Goal: Information Seeking & Learning: Learn about a topic

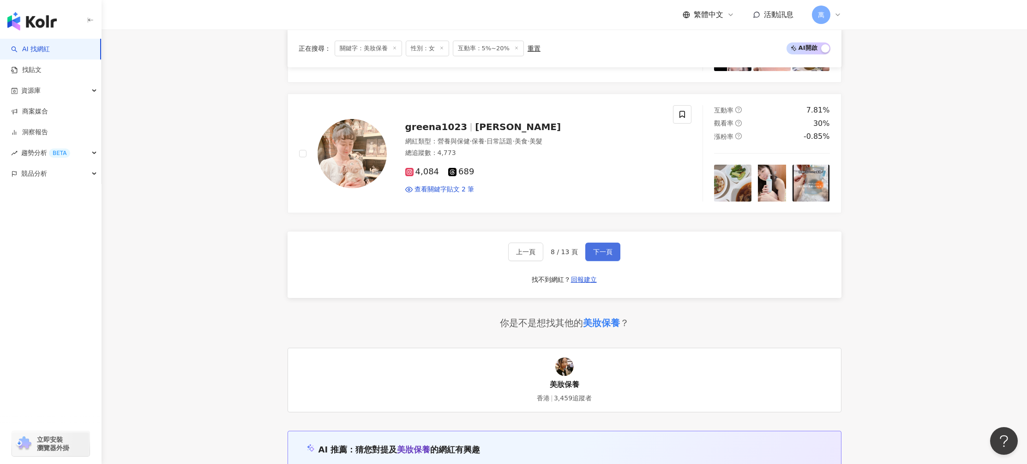
click at [608, 256] on button "下一頁" at bounding box center [602, 252] width 35 height 18
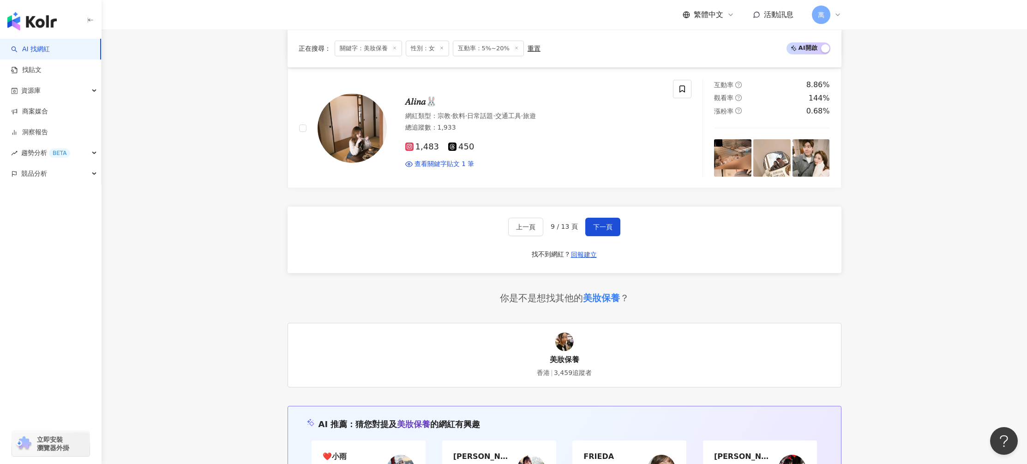
scroll to position [1412, 0]
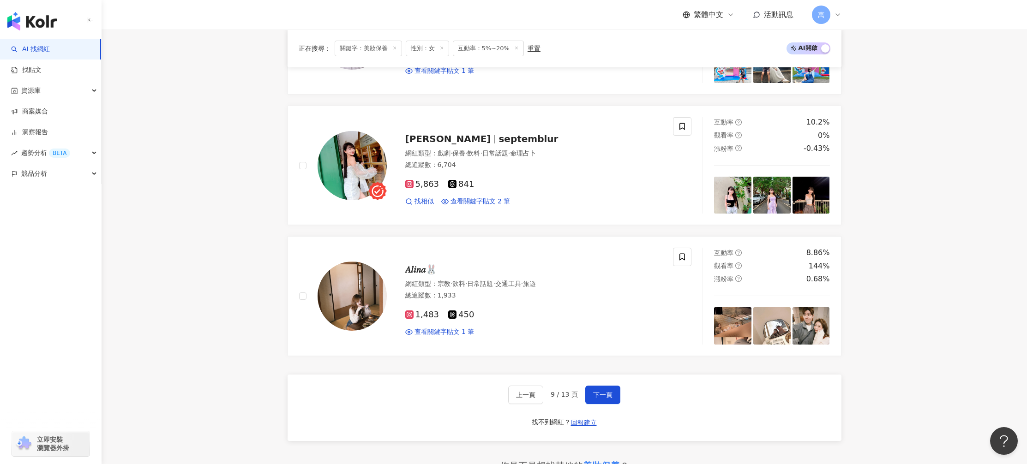
click at [622, 392] on div "上一頁 9 / 13 頁 下一頁 找不到網紅？ 回報建立" at bounding box center [564, 408] width 554 height 66
click at [590, 386] on button "下一頁" at bounding box center [602, 395] width 35 height 18
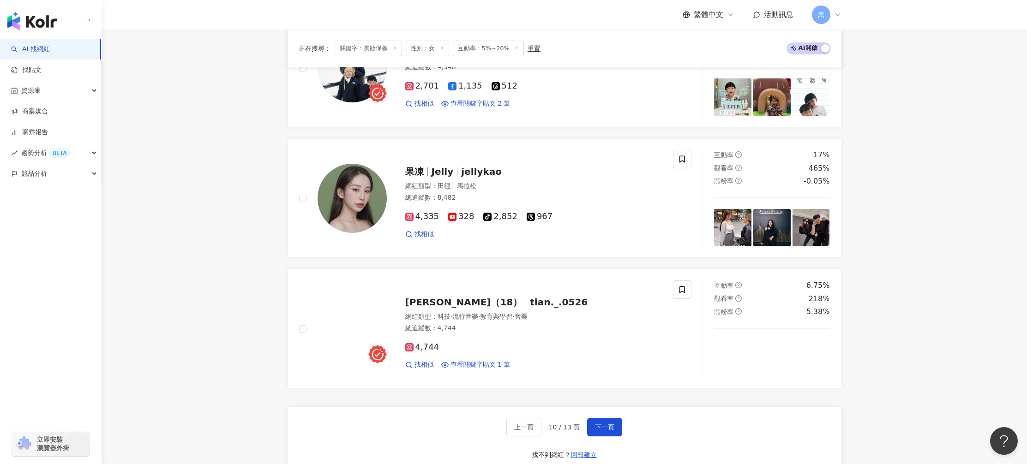
scroll to position [1404, 0]
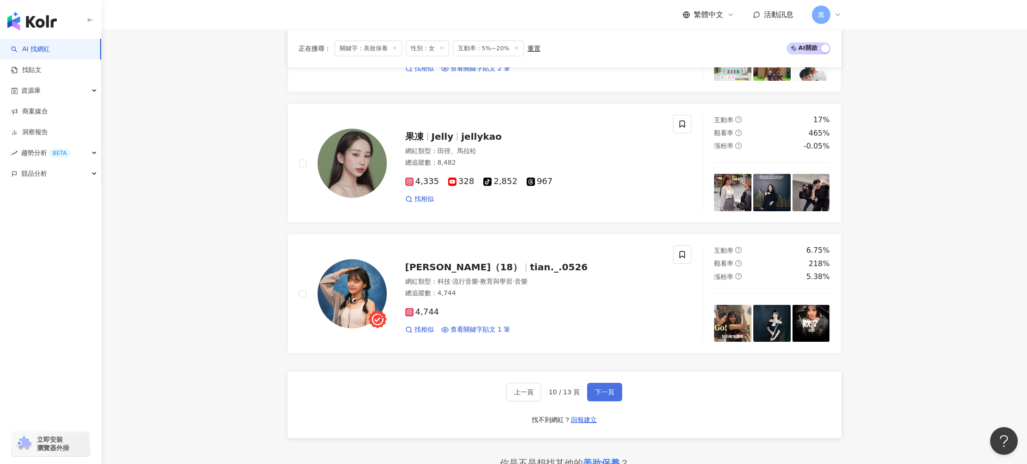
click at [610, 399] on button "下一頁" at bounding box center [604, 392] width 35 height 18
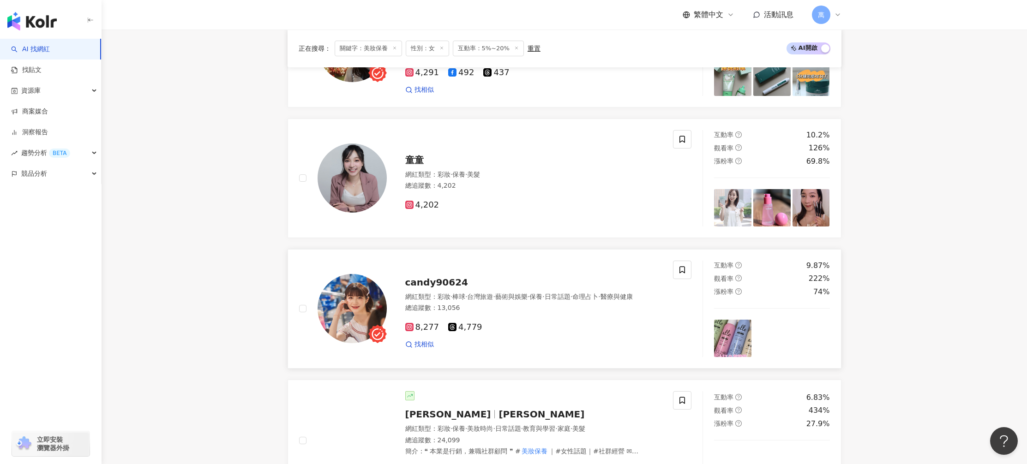
scroll to position [0, 0]
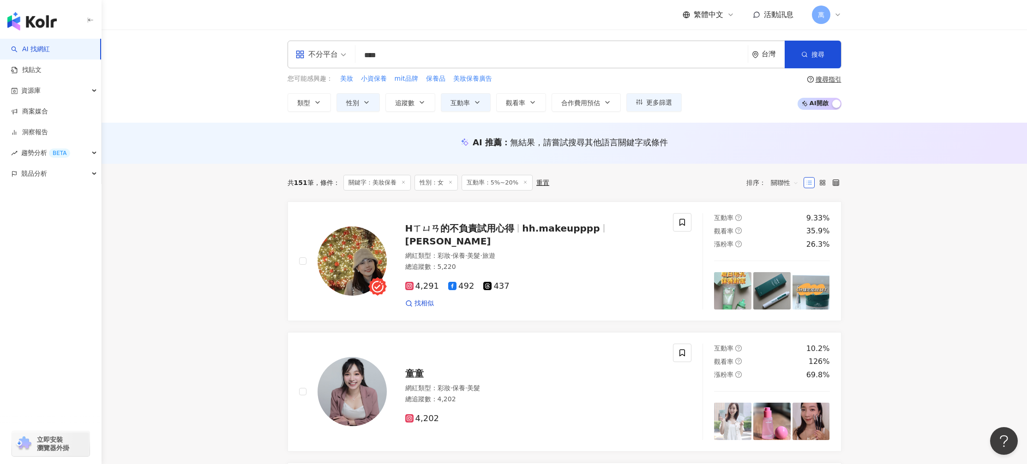
click at [835, 16] on icon at bounding box center [837, 14] width 7 height 7
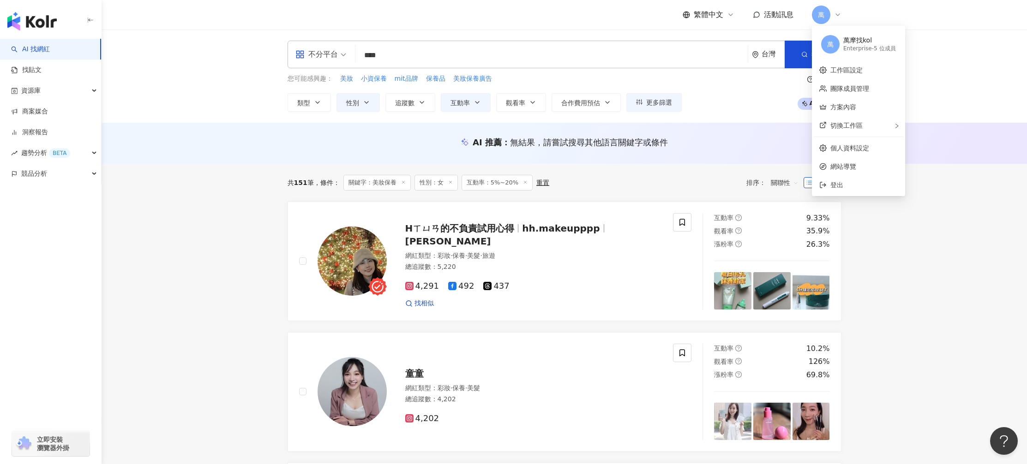
click at [949, 57] on div "不分平台 **** 台灣 搜尋 您可能感興趣： 美妝 小資保養 mit品牌 保養品 美妝保養廣告 類型 性別 追蹤數 互動率 觀看率 合作費用預估 更多篩選 …" at bounding box center [564, 76] width 925 height 93
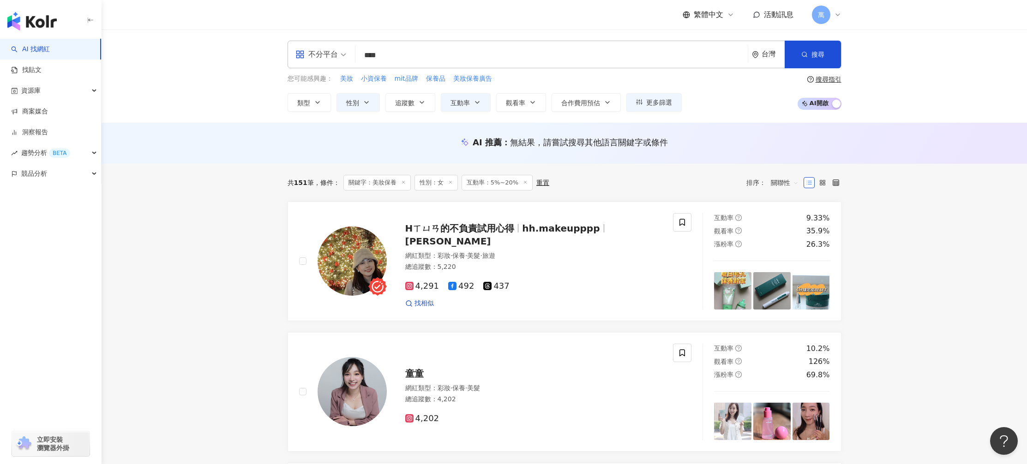
click at [571, 49] on input "****" at bounding box center [551, 56] width 385 height 18
click at [676, 51] on input "****" at bounding box center [551, 56] width 385 height 18
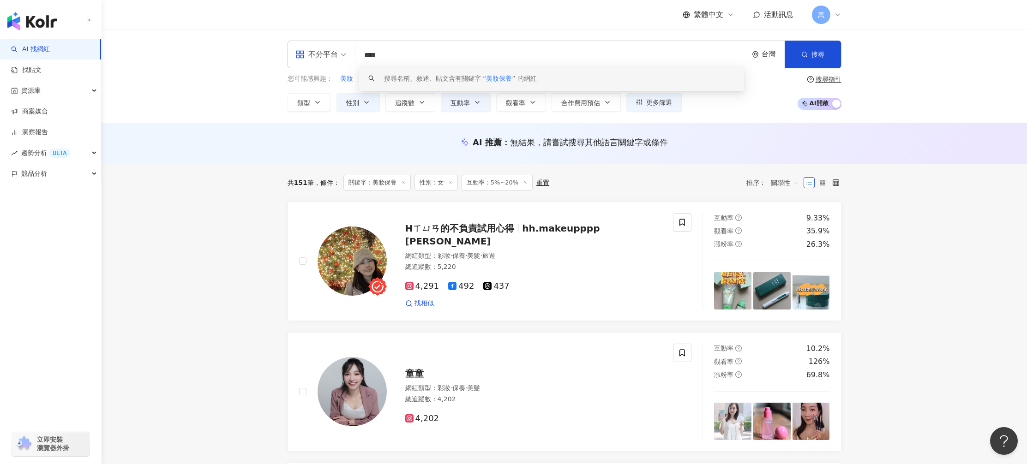
click at [300, 165] on div "共 151 筆 條件 ： 關鍵字：美妝保養 性別：女 互動率：5%~20% 重置 排序： 關聯性" at bounding box center [564, 183] width 554 height 38
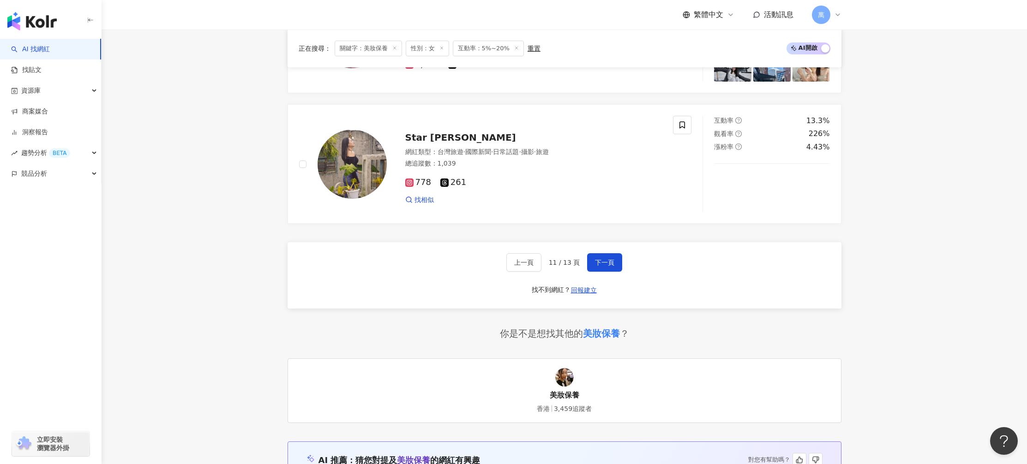
scroll to position [1529, 0]
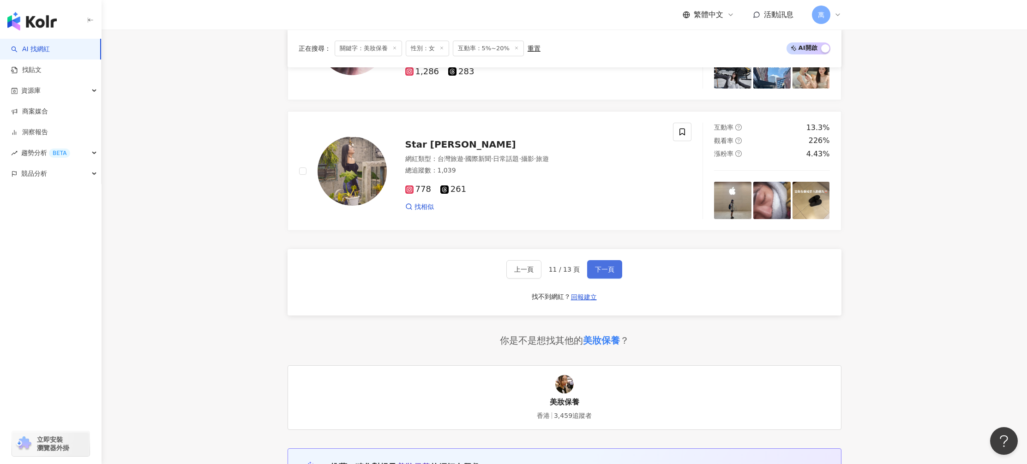
click at [607, 274] on button "下一頁" at bounding box center [604, 269] width 35 height 18
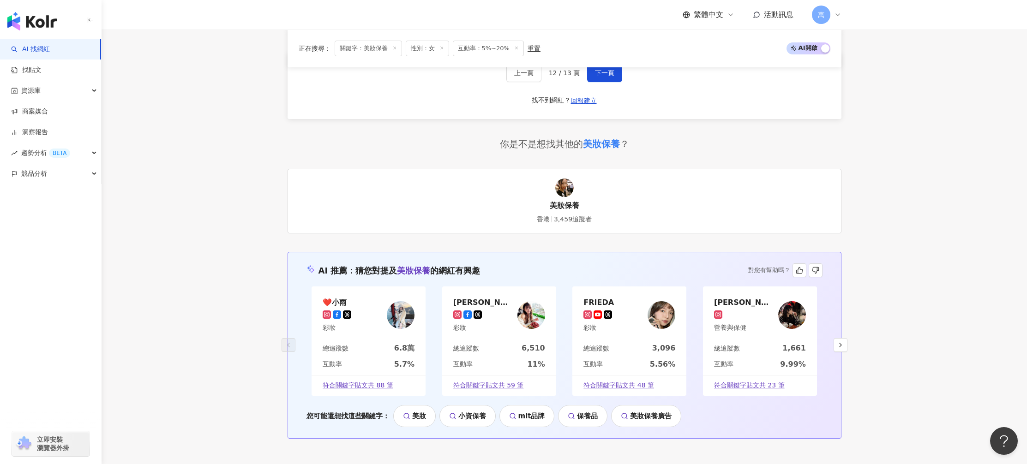
scroll to position [1473, 0]
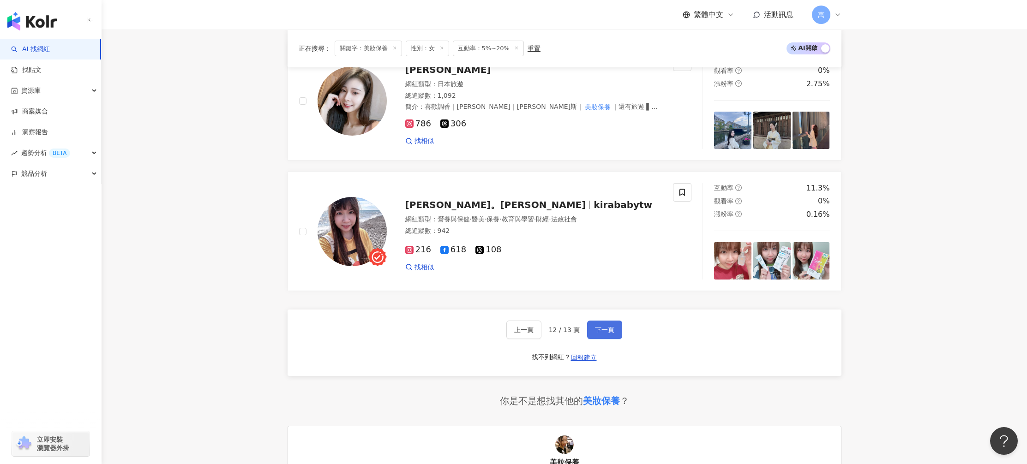
click at [599, 326] on span "下一頁" at bounding box center [604, 329] width 19 height 7
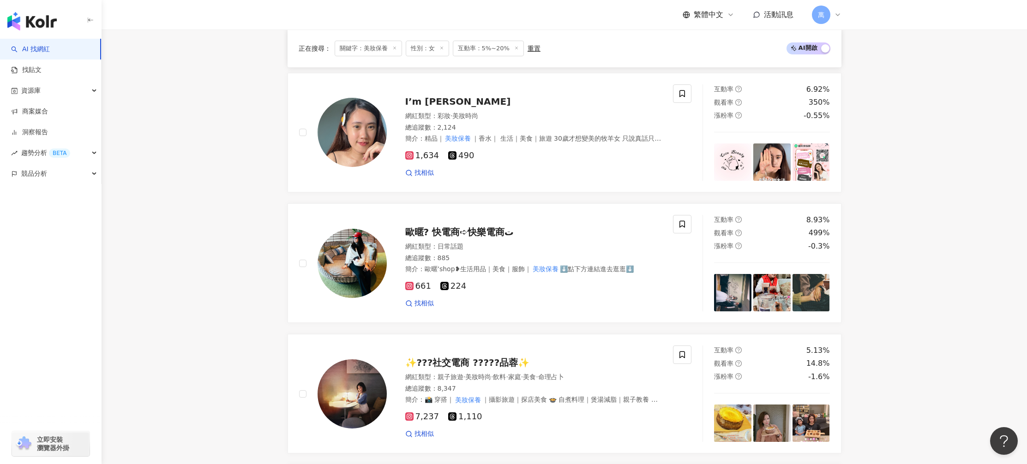
scroll to position [523, 0]
